Goal: Find specific page/section: Find specific page/section

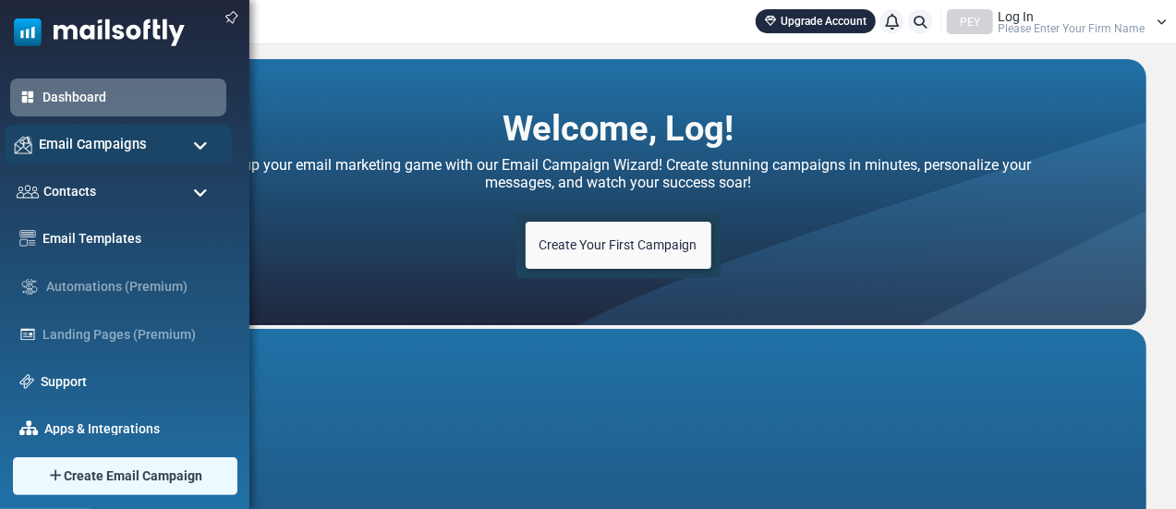
click at [148, 152] on div "Email Campaigns" at bounding box center [118, 145] width 227 height 40
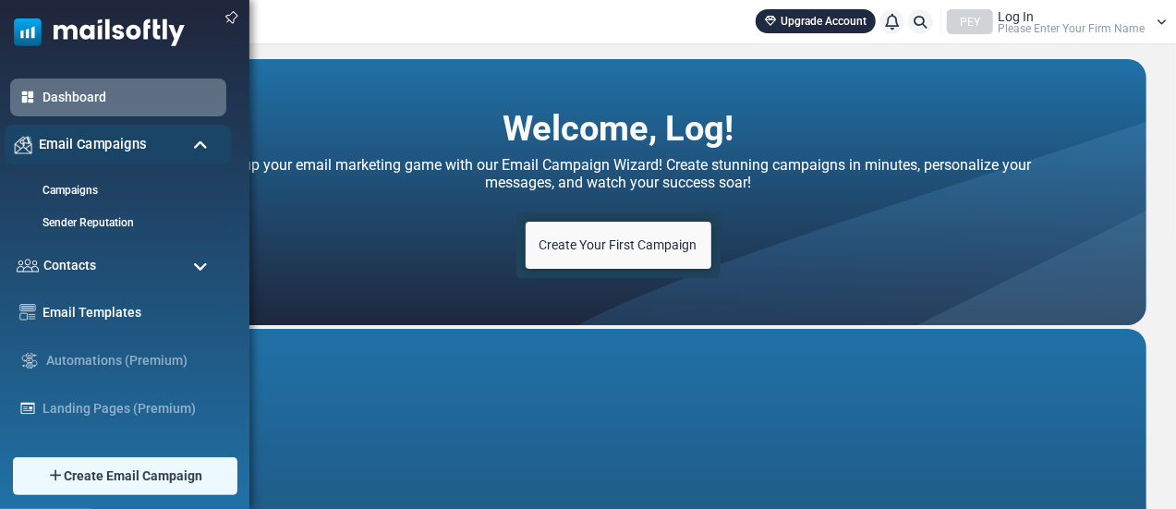
click at [151, 151] on div "Email Campaigns" at bounding box center [118, 145] width 227 height 40
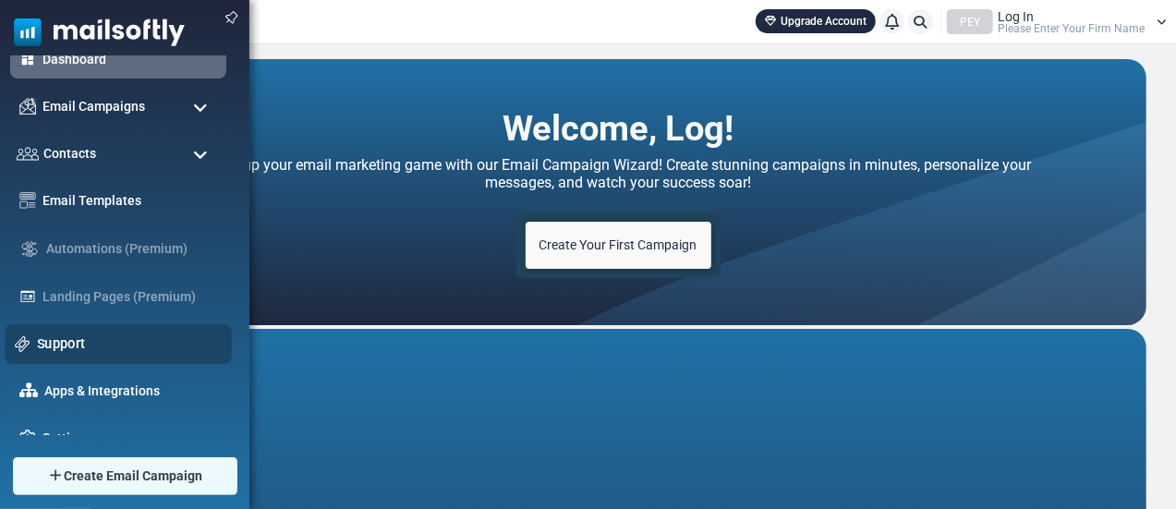
scroll to position [59, 0]
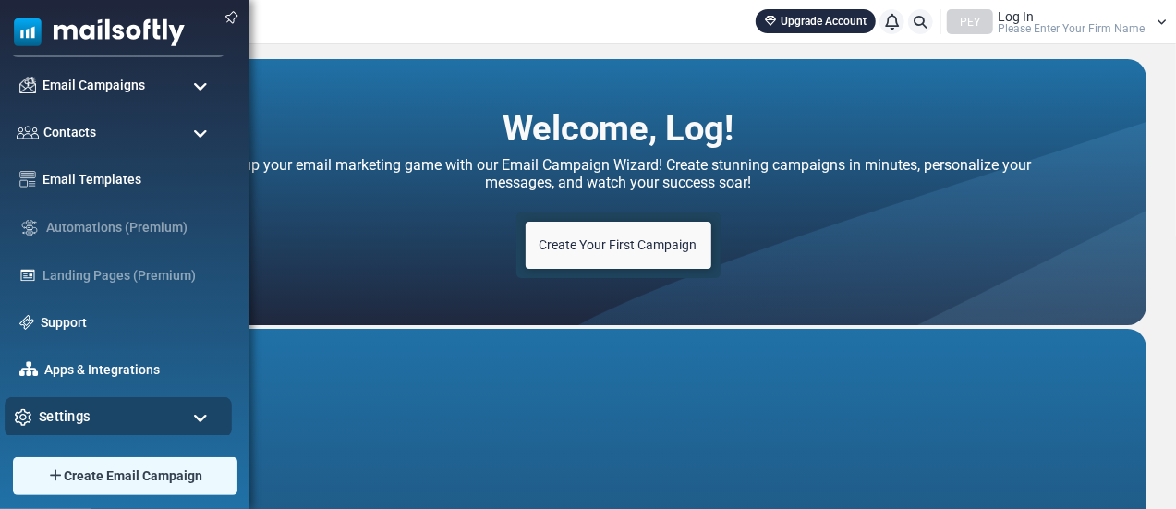
click at [156, 409] on div "Settings" at bounding box center [118, 417] width 227 height 40
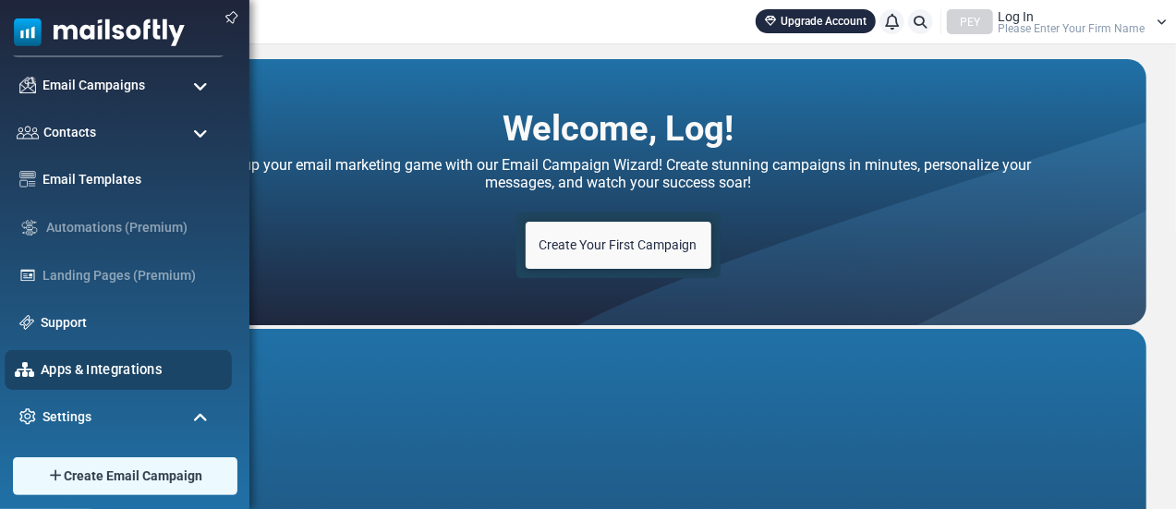
click at [148, 370] on link "Apps & Integrations" at bounding box center [131, 369] width 181 height 20
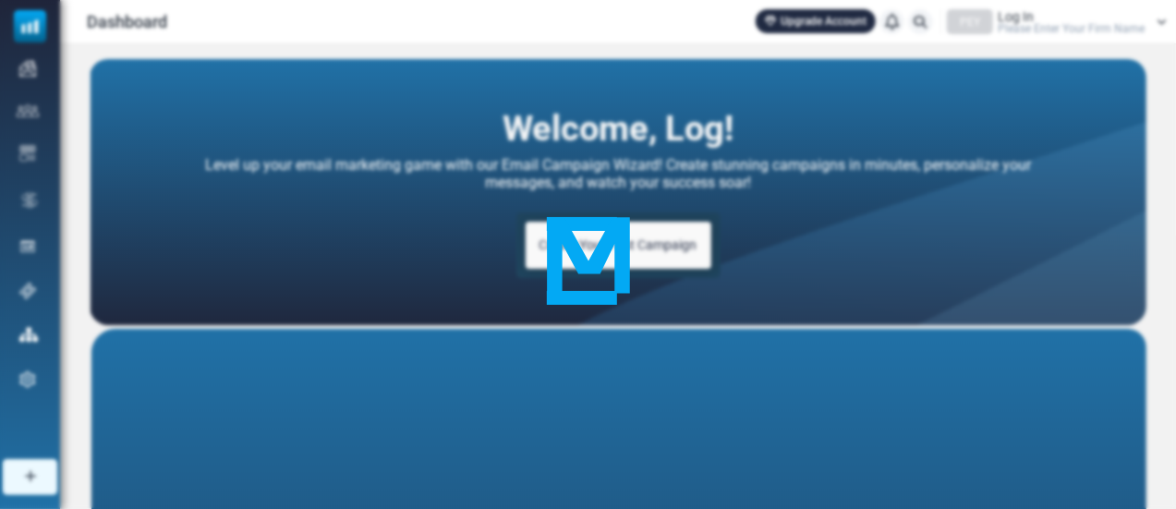
scroll to position [33, 0]
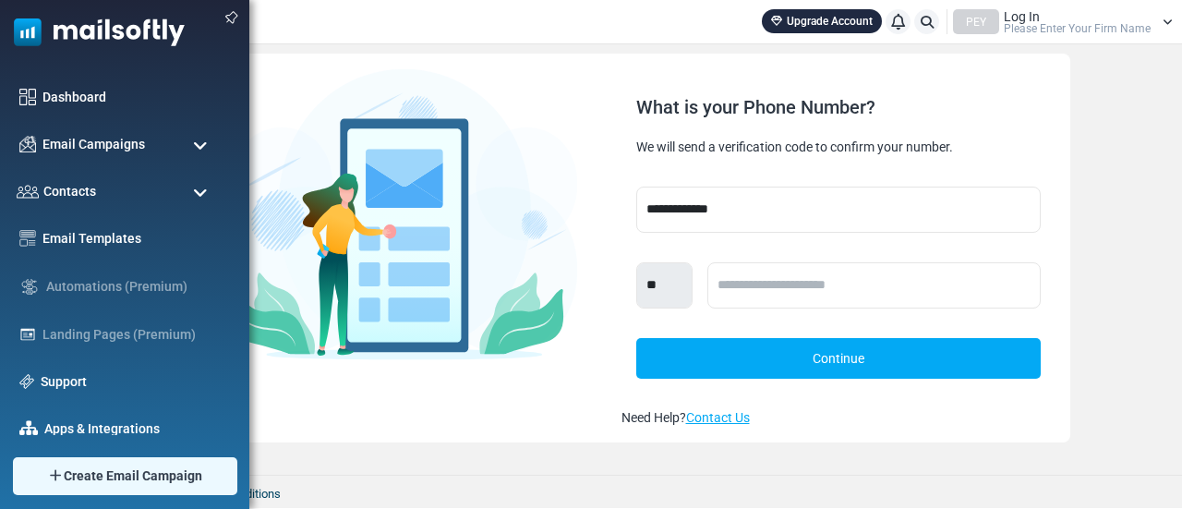
click at [31, 39] on img at bounding box center [92, 27] width 185 height 55
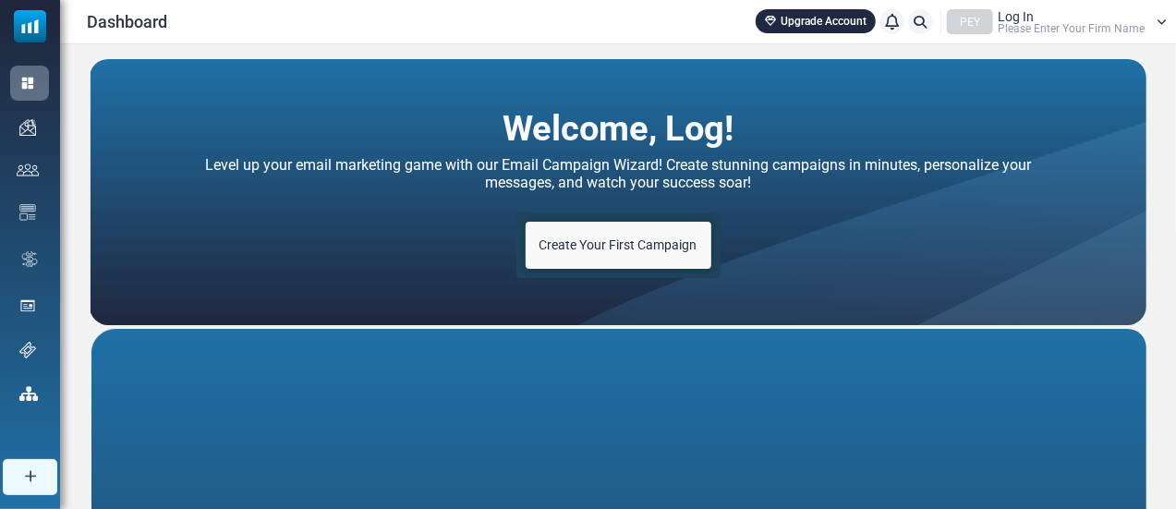
drag, startPoint x: 105, startPoint y: 62, endPoint x: 132, endPoint y: 58, distance: 27.0
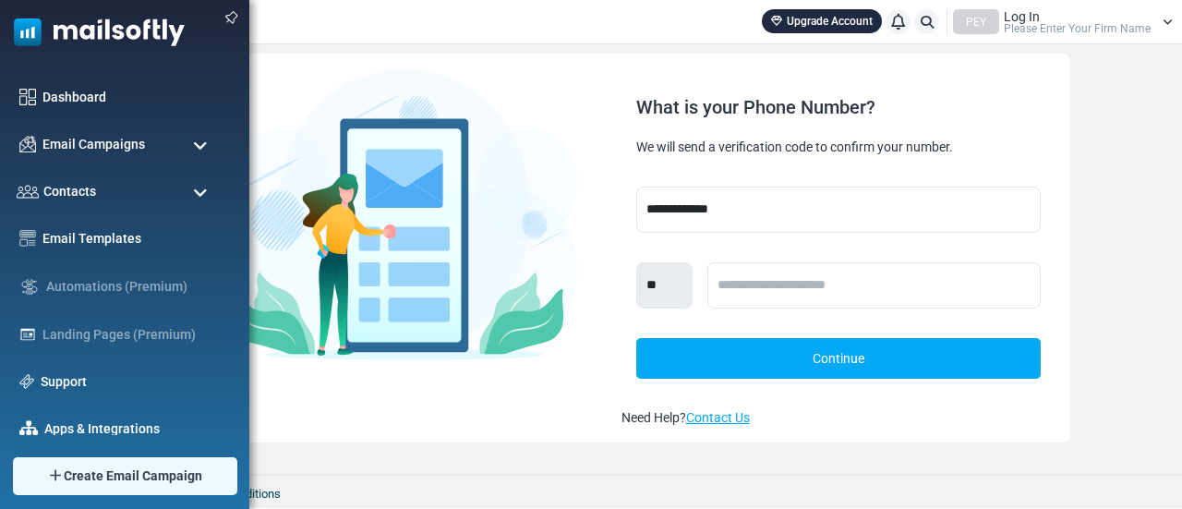
click at [30, 30] on img at bounding box center [92, 27] width 185 height 55
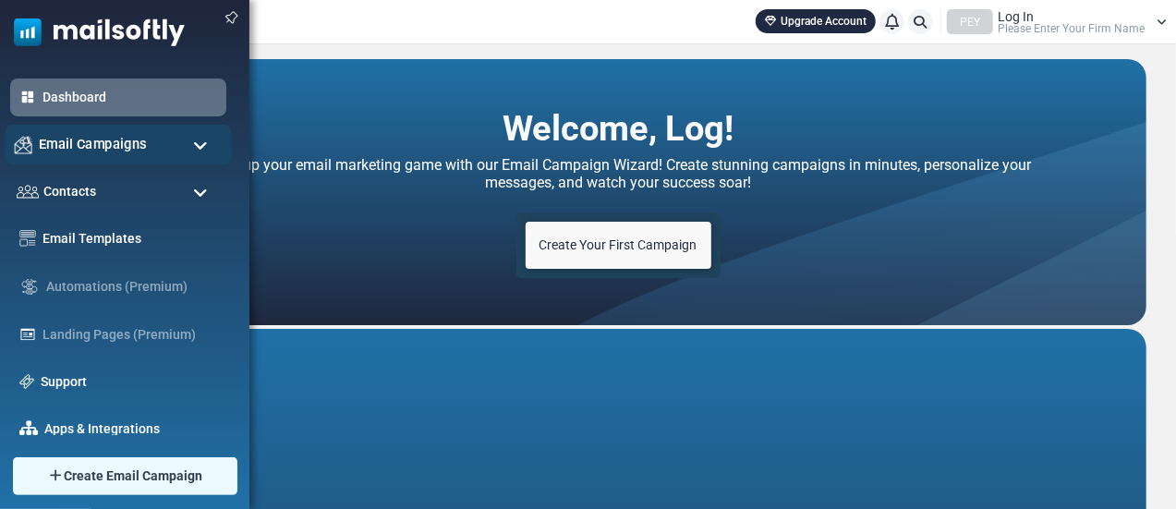
click at [107, 145] on span "Email Campaigns" at bounding box center [93, 144] width 108 height 20
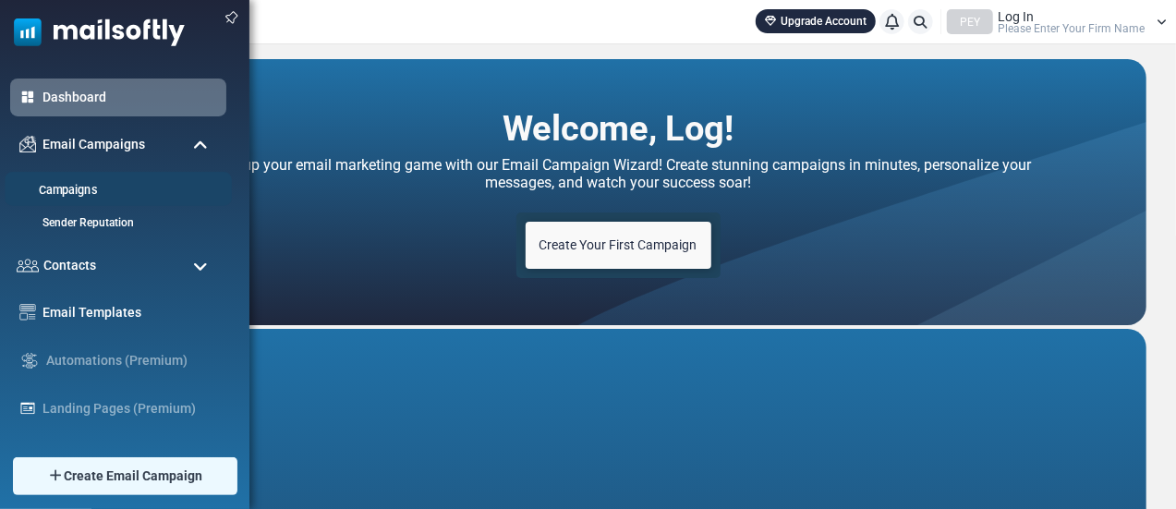
click at [81, 193] on link "Campaigns" at bounding box center [116, 191] width 222 height 18
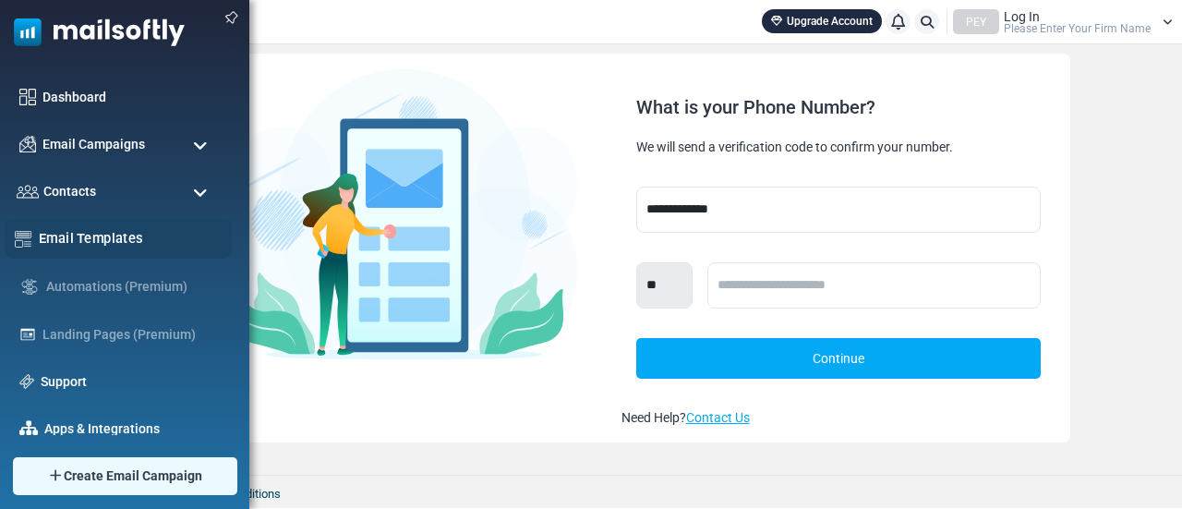
click at [74, 235] on link "Email Templates" at bounding box center [130, 238] width 183 height 20
